Goal: Task Accomplishment & Management: Complete application form

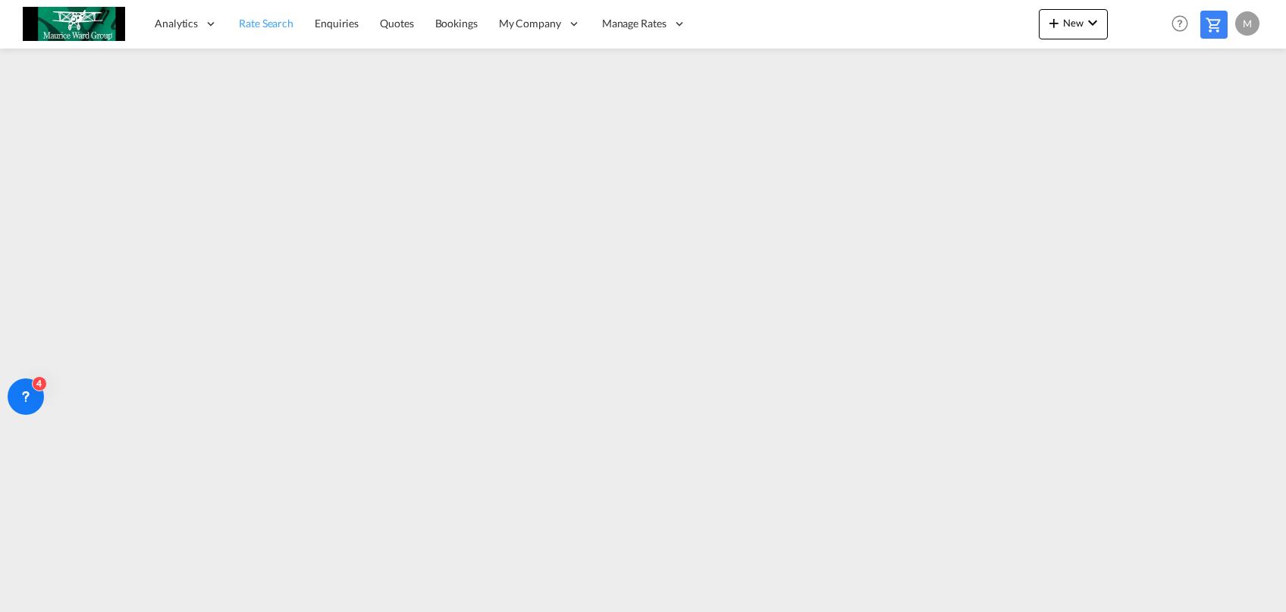
click at [266, 38] on link "Rate Search" at bounding box center [266, 23] width 76 height 49
click at [228, 0] on link "Rate Search" at bounding box center [266, 23] width 77 height 49
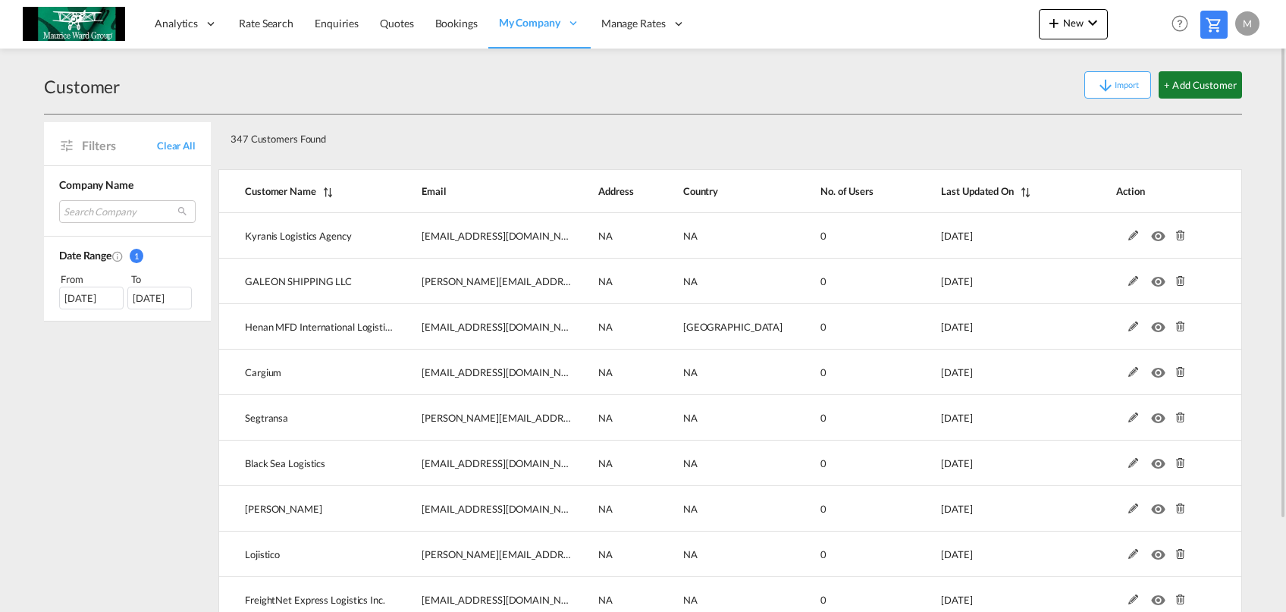
click at [1201, 78] on button "+ Add Customer" at bounding box center [1200, 84] width 83 height 27
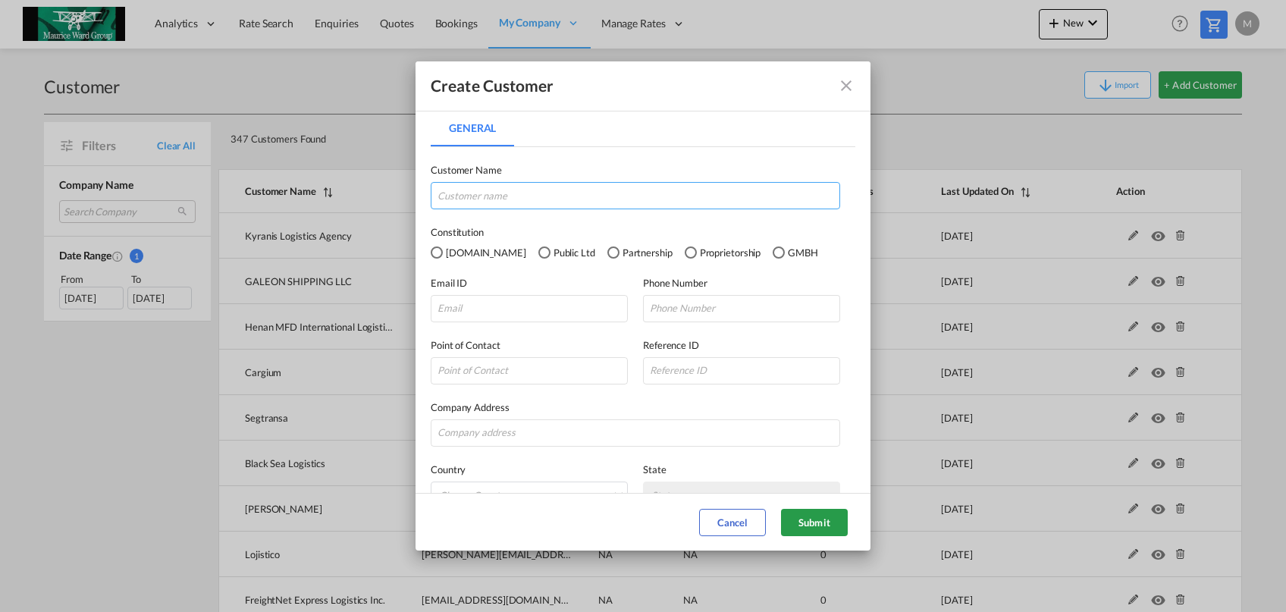
click at [573, 187] on input "General General ..." at bounding box center [636, 195] width 410 height 27
paste input "EMU Lines Pvt. Ltd"
type input "EMU Lines Pvt. Ltd"
click at [571, 296] on input "General General ..." at bounding box center [529, 308] width 197 height 27
paste input "[PERSON_NAME][EMAIL_ADDRESS][DOMAIN_NAME]"
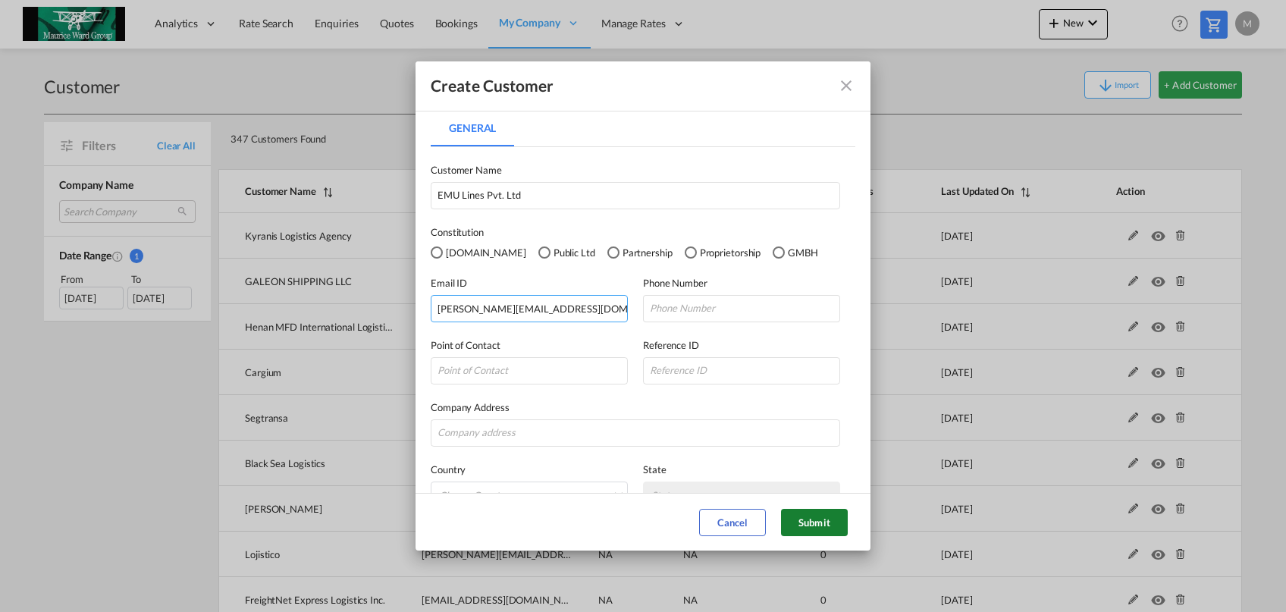
type input "[PERSON_NAME][EMAIL_ADDRESS][DOMAIN_NAME]"
click at [836, 522] on button "Submit" at bounding box center [814, 522] width 67 height 27
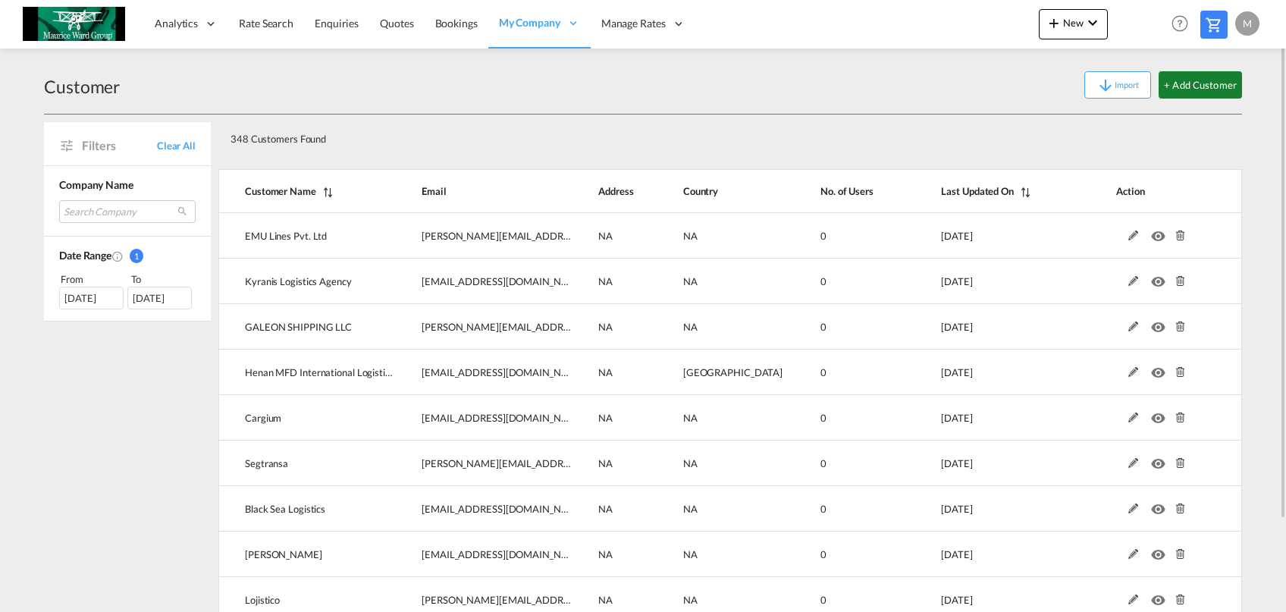
click at [1185, 90] on button "+ Add Customer" at bounding box center [1200, 84] width 83 height 27
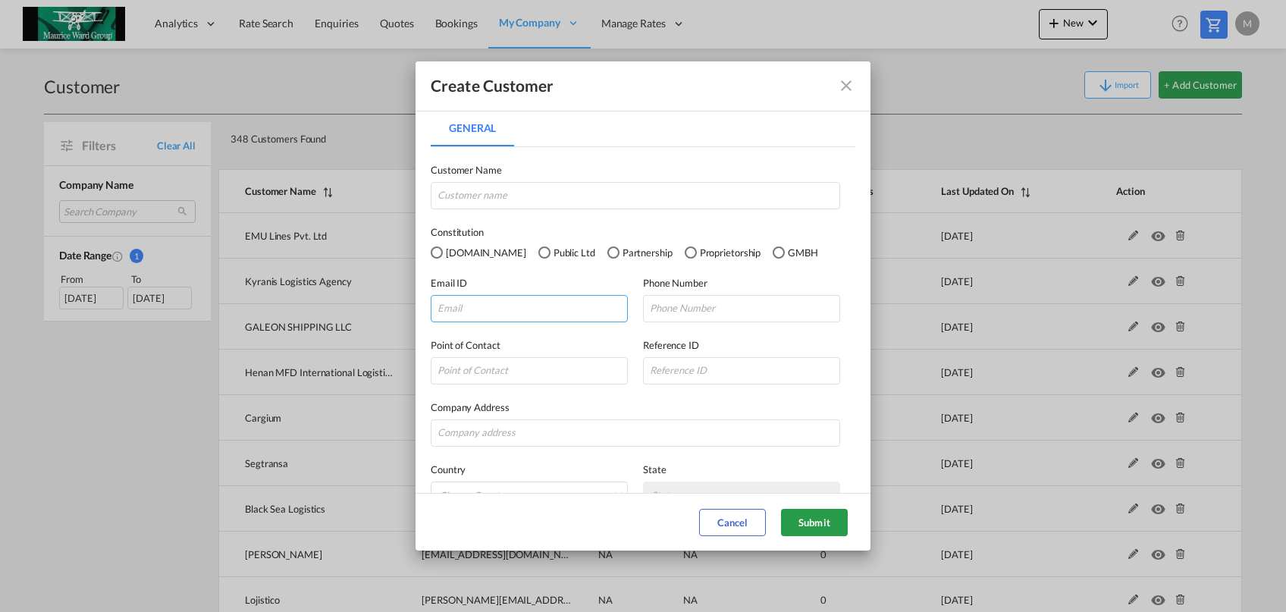
click at [497, 307] on input "General General ..." at bounding box center [529, 308] width 197 height 27
click at [541, 187] on input "General General ..." at bounding box center [636, 195] width 410 height 27
click at [541, 185] on input "ALL-WAYS" at bounding box center [636, 195] width 410 height 27
click at [453, 197] on input "ALL-WAYS LOGISTICS CO LTD" at bounding box center [636, 195] width 410 height 27
click at [476, 199] on input "All-WAYS LOGISTICS CO LTD" at bounding box center [636, 195] width 410 height 27
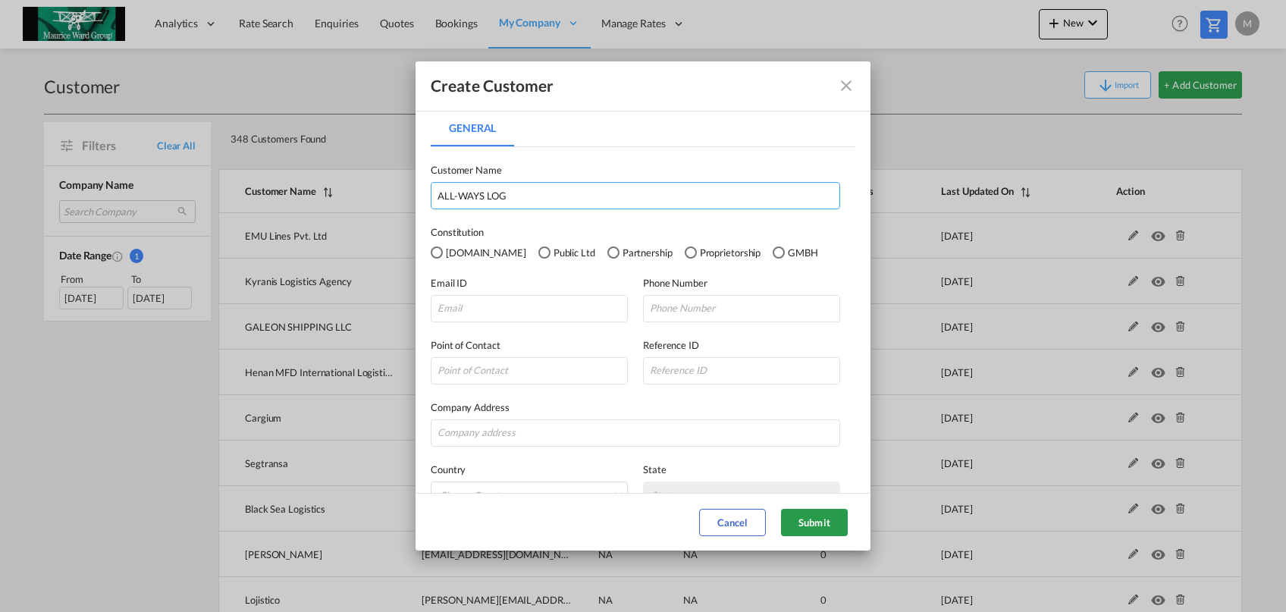
click at [528, 199] on input "ALL-WAYS LOG" at bounding box center [636, 195] width 410 height 27
type input "ALL-WAYS LOGISTICS CO LTD"
click at [496, 300] on input "General General ..." at bounding box center [529, 308] width 197 height 27
paste input "Patsapong - All-Ways Logistics <[EMAIL_ADDRESS][DOMAIN_NAME]>"
drag, startPoint x: 479, startPoint y: 306, endPoint x: 382, endPoint y: 296, distance: 97.6
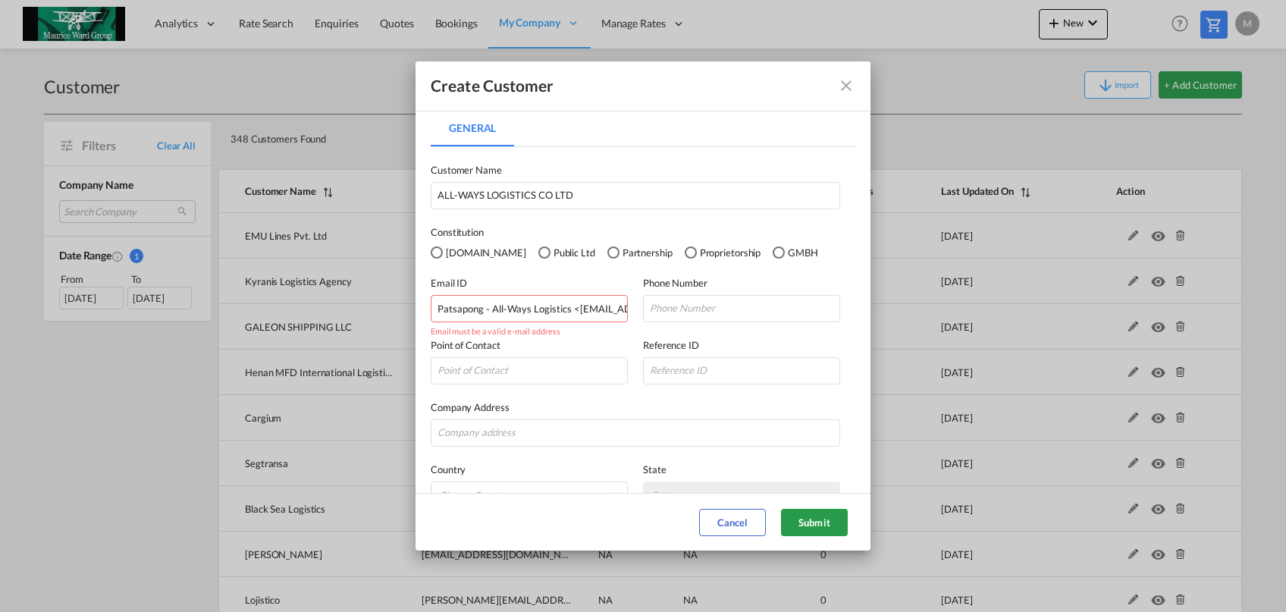
click at [431, 296] on input "Patsapong - All-Ways Logistics <[EMAIL_ADDRESS][DOMAIN_NAME]>" at bounding box center [529, 308] width 197 height 27
click at [608, 319] on input "[EMAIL_ADDRESS][DOMAIN_NAME]>" at bounding box center [529, 308] width 197 height 27
type input "[EMAIL_ADDRESS][DOMAIN_NAME]"
click at [837, 516] on button "Submit" at bounding box center [814, 522] width 67 height 27
